Goal: Ask a question

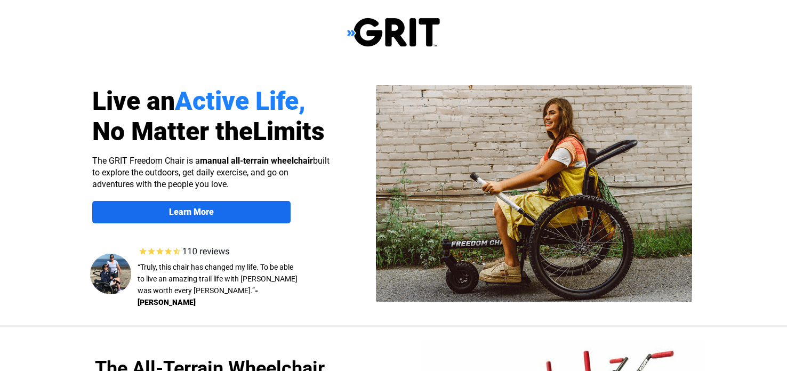
click at [152, 220] on link "Learn More" at bounding box center [191, 212] width 198 height 22
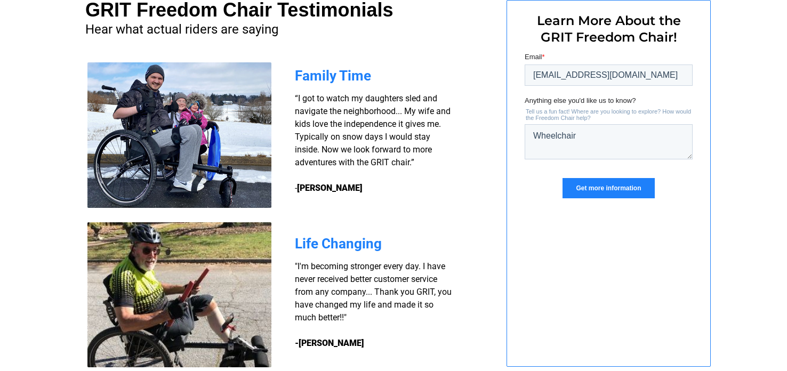
click at [596, 190] on input "Get more information" at bounding box center [608, 188] width 92 height 20
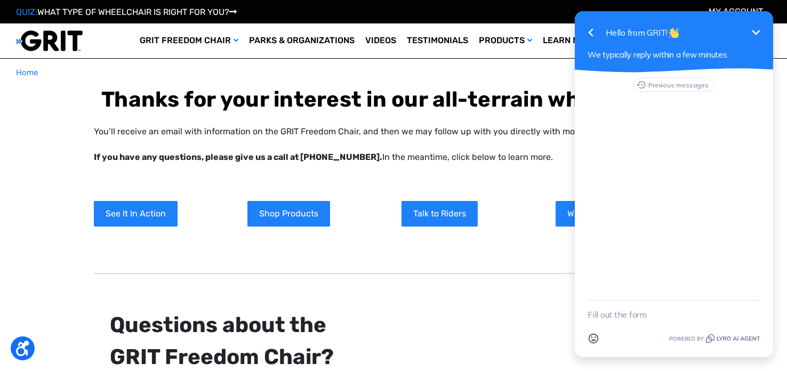
click at [682, 314] on textarea "New message" at bounding box center [673, 315] width 173 height 28
type textarea "Wheelchair ??"
click at [749, 312] on icon "button" at bounding box center [754, 315] width 12 height 12
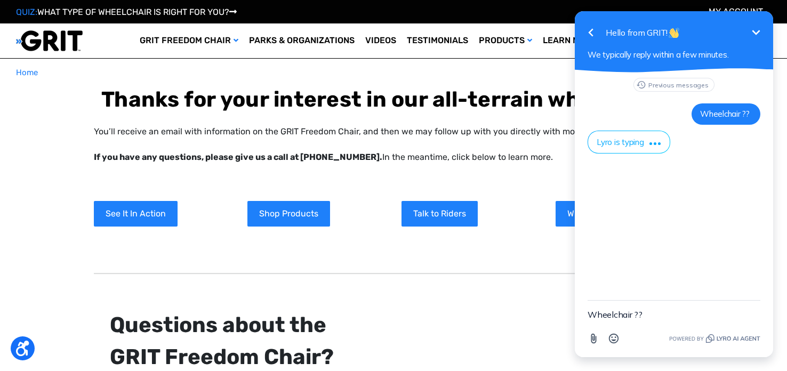
scroll to position [55, 0]
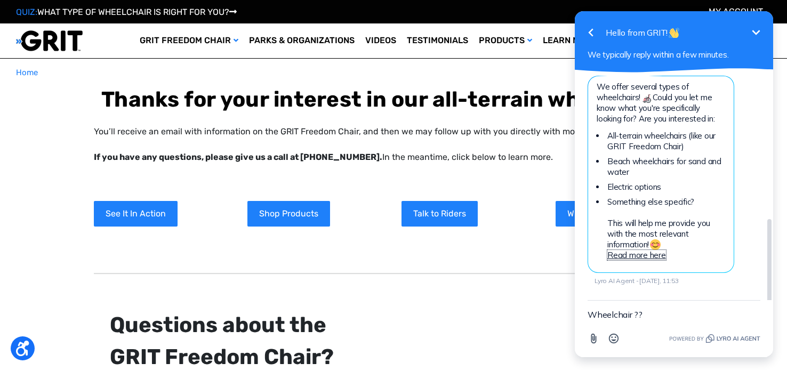
click at [641, 256] on link "Read more here" at bounding box center [636, 255] width 59 height 10
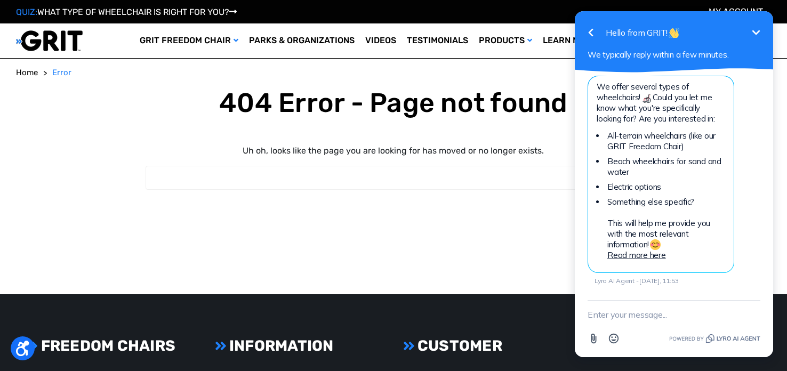
click at [654, 322] on textarea "New message" at bounding box center [673, 315] width 173 height 28
type textarea "404 Error !!!!"
click at [754, 315] on icon "button" at bounding box center [754, 315] width 10 height 10
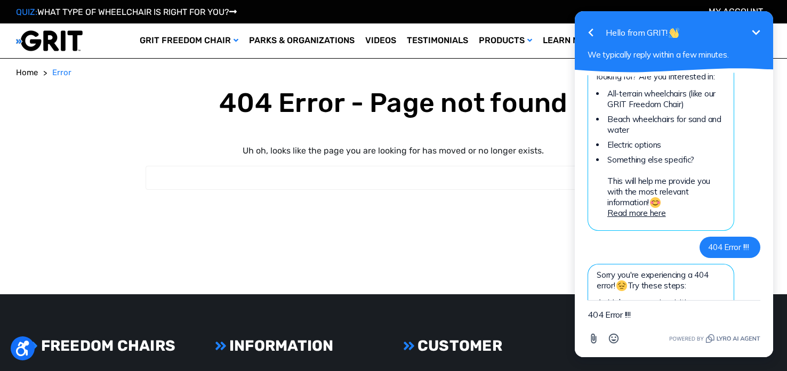
scroll to position [271, 0]
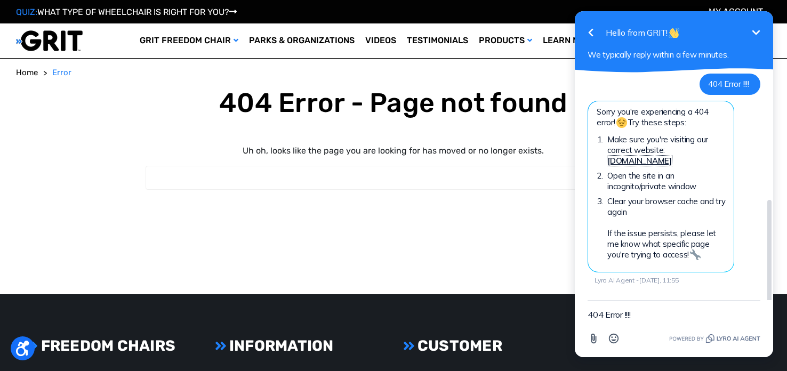
click at [672, 162] on link "www.gogrit.us" at bounding box center [639, 161] width 64 height 10
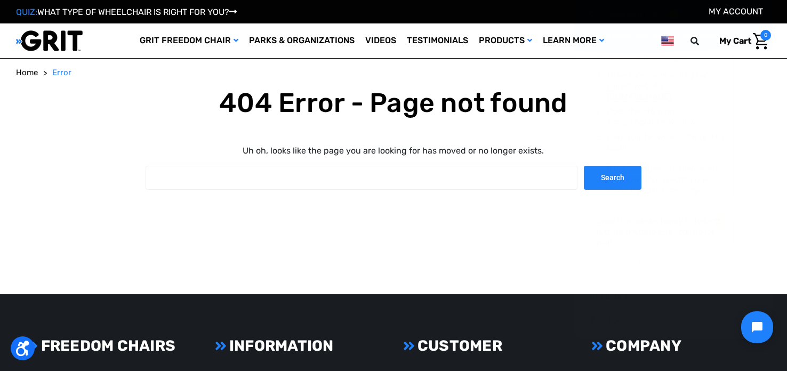
scroll to position [317, 0]
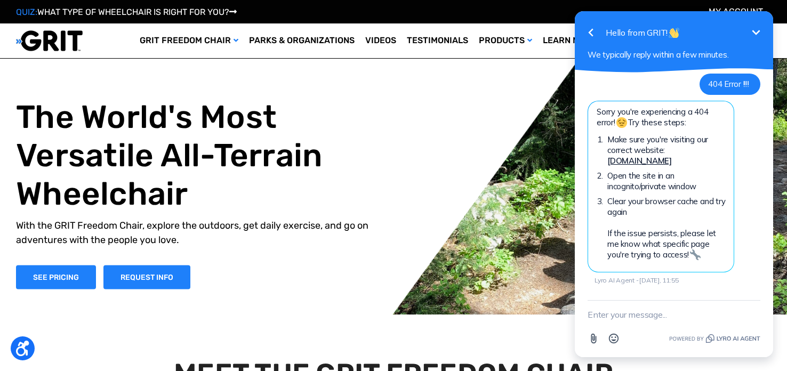
click at [678, 316] on textarea "New message" at bounding box center [673, 315] width 173 height 28
type textarea "Thank You"
click at [749, 314] on icon "button" at bounding box center [754, 315] width 12 height 12
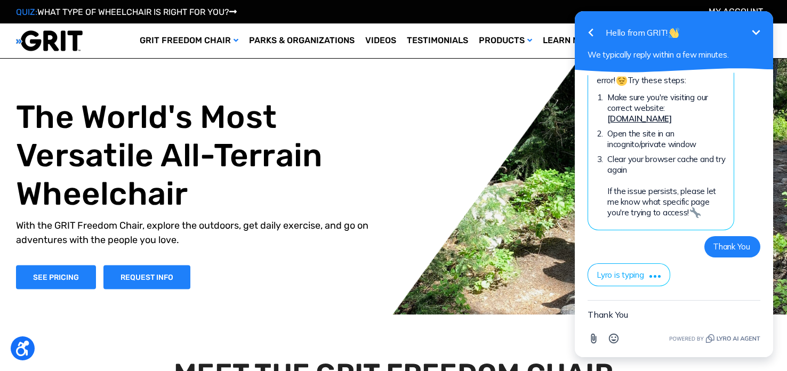
scroll to position [347, 0]
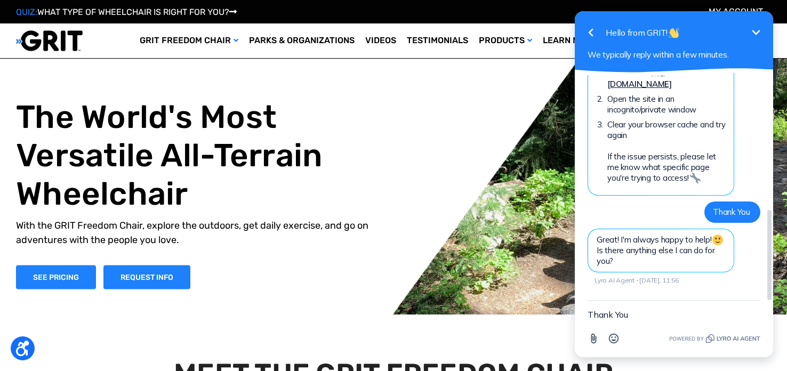
click at [599, 296] on div "Previous messages Wheelchair ?? We offer several types of wheelchairs! Could yo…" at bounding box center [673, 20] width 173 height 559
click at [593, 296] on div "Previous messages Wheelchair ?? We offer several types of wheelchairs! Could yo…" at bounding box center [673, 20] width 173 height 559
click at [410, 46] on link "Testimonials" at bounding box center [437, 40] width 72 height 35
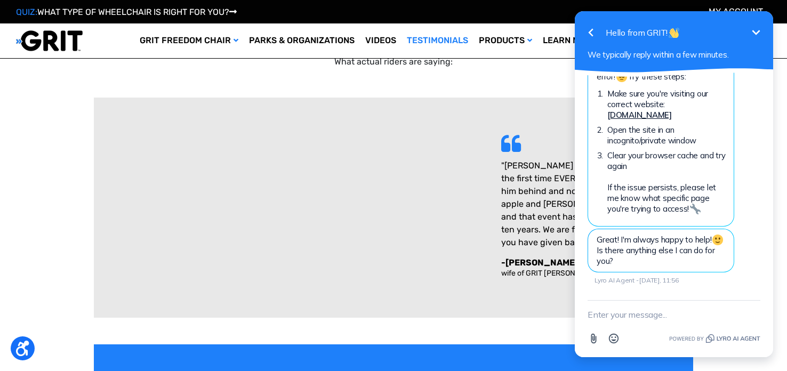
scroll to position [5, 0]
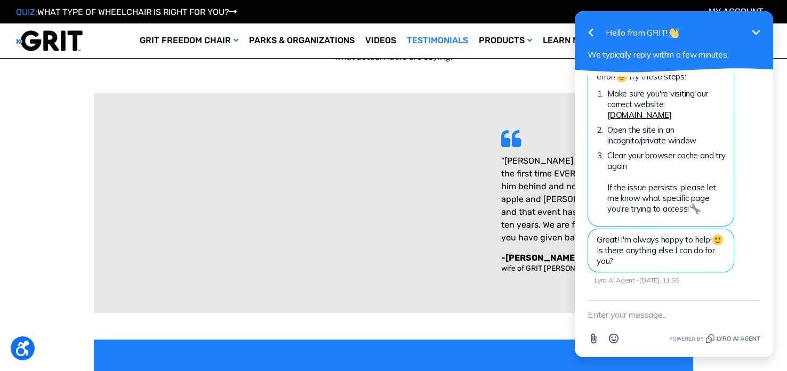
click at [777, 43] on html "Go back Hello from GRIT! Minimize We typically reply within a few minutes. Prev…" at bounding box center [674, 185] width 226 height 371
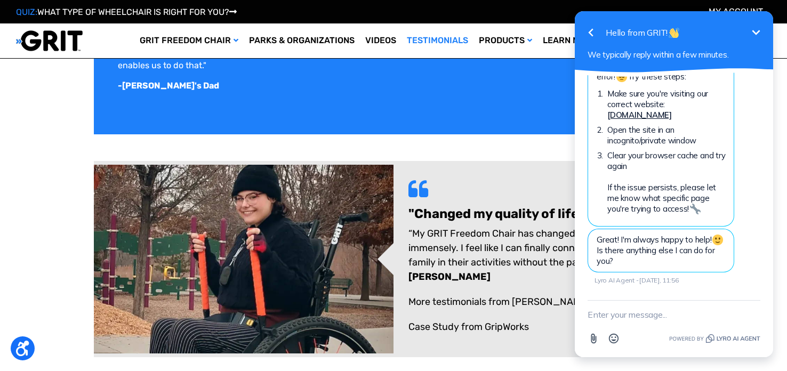
scroll to position [422, 0]
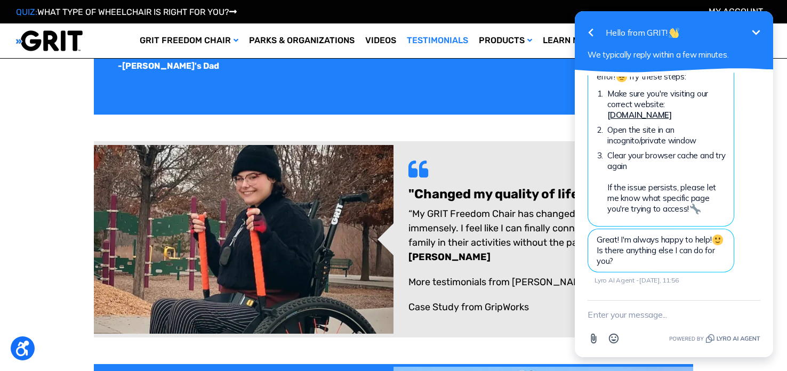
click at [753, 31] on icon "Minimize" at bounding box center [756, 32] width 8 height 5
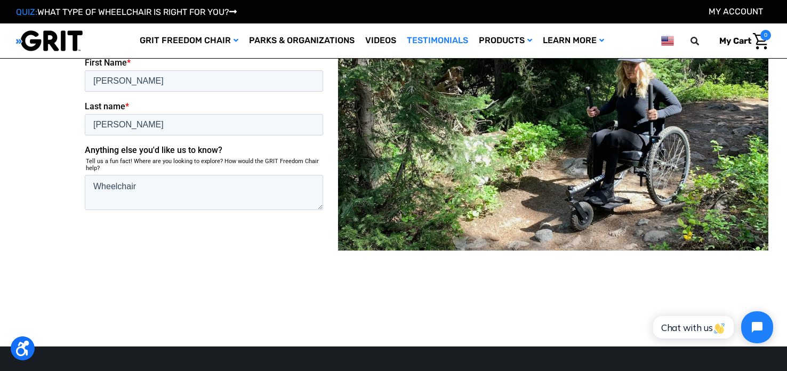
scroll to position [1901, 0]
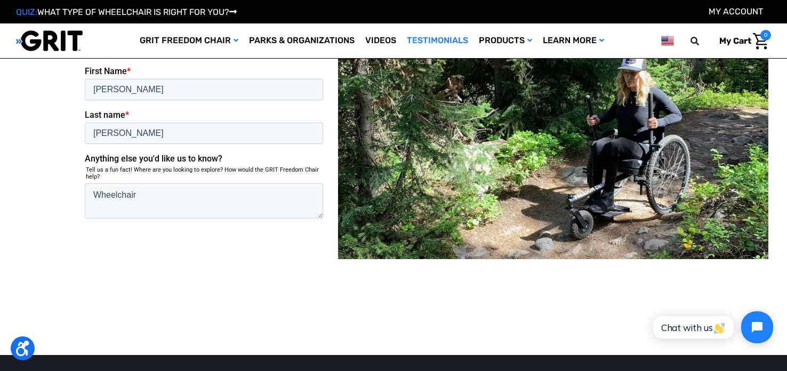
click at [122, 246] on input "Submit" at bounding box center [109, 256] width 51 height 21
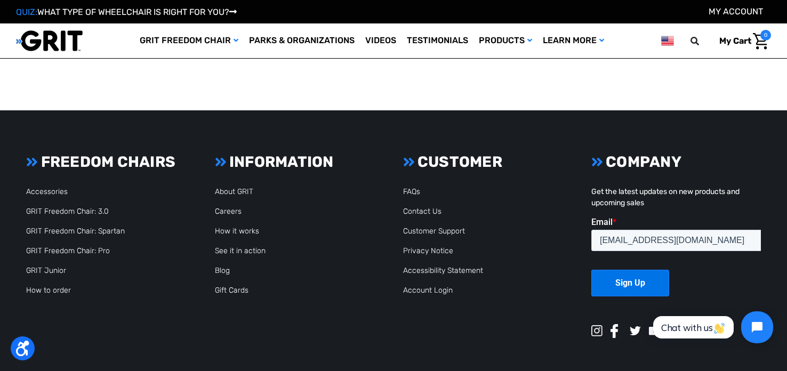
scroll to position [527, 0]
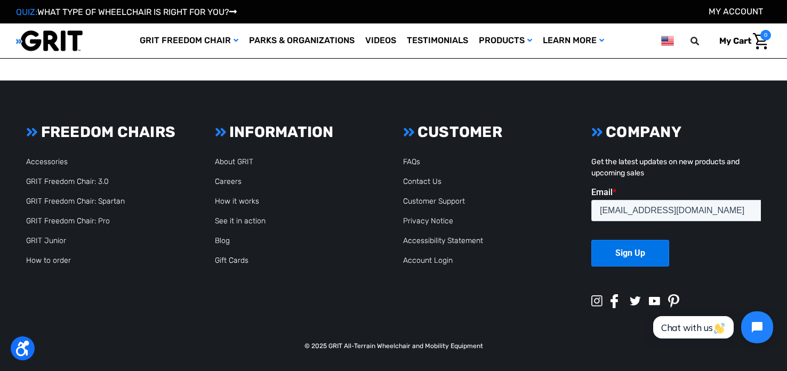
click at [611, 299] on img at bounding box center [614, 301] width 8 height 14
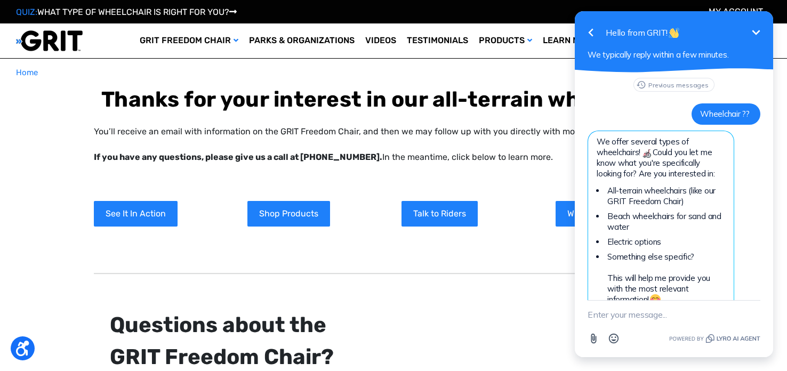
scroll to position [286, 0]
